Goal: Entertainment & Leisure: Consume media (video, audio)

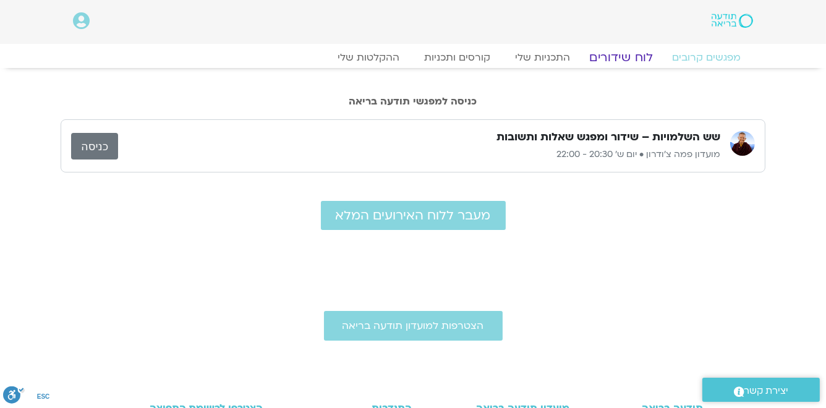
click at [627, 58] on link "לוח שידורים" at bounding box center [621, 57] width 93 height 15
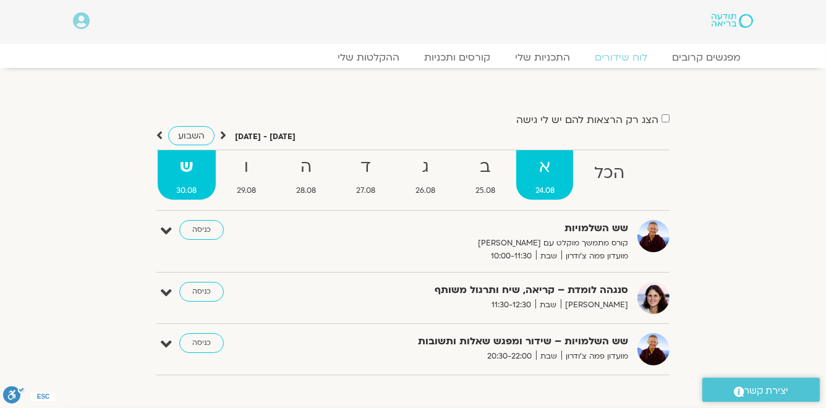
click at [542, 171] on strong "א" at bounding box center [545, 167] width 57 height 28
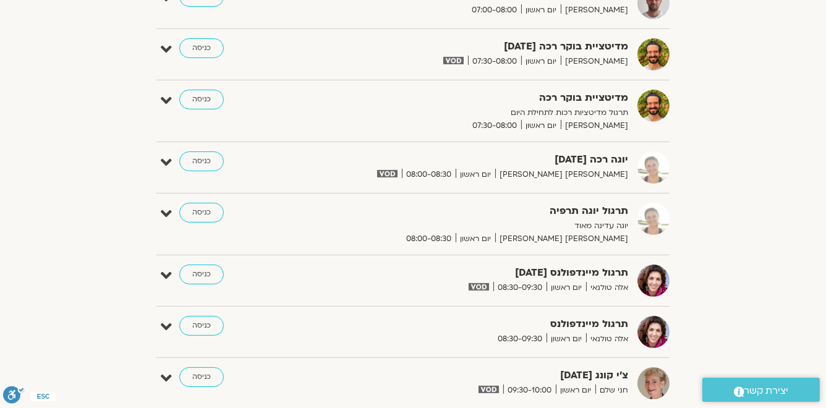
scroll to position [495, 0]
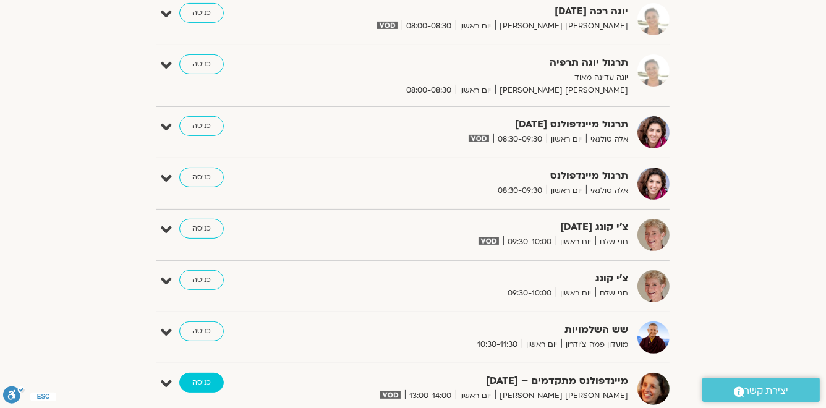
click at [205, 380] on link "כניסה" at bounding box center [201, 383] width 45 height 20
